Goal: Book appointment/travel/reservation

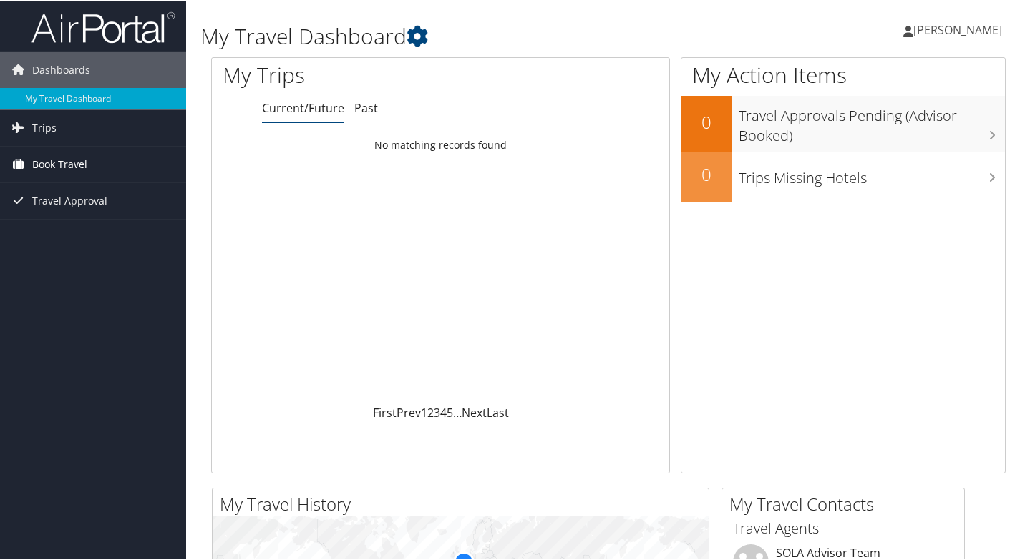
click at [69, 170] on span "Book Travel" at bounding box center [59, 163] width 55 height 36
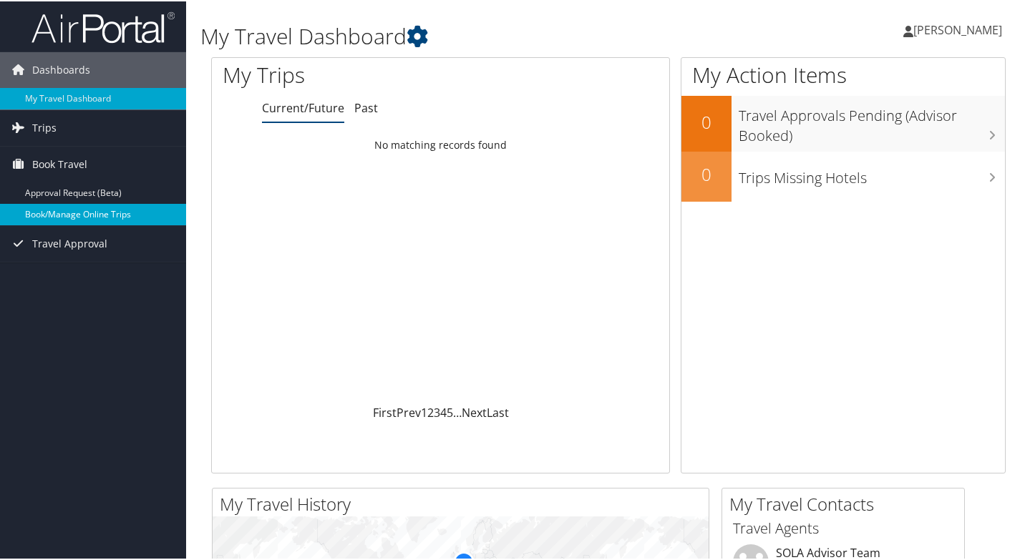
click at [80, 215] on link "Book/Manage Online Trips" at bounding box center [93, 212] width 186 height 21
click at [58, 212] on link "Book/Manage Online Trips" at bounding box center [93, 212] width 186 height 21
click at [58, 211] on link "Book/Manage Online Trips" at bounding box center [93, 212] width 186 height 21
